Goal: Information Seeking & Learning: Understand process/instructions

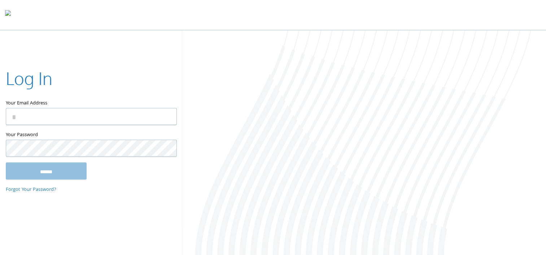
type input "**********"
click at [74, 114] on input "Your Email Address" at bounding box center [91, 116] width 171 height 17
click at [74, 113] on input "Your Email Address" at bounding box center [91, 116] width 171 height 17
